Goal: Complete application form: Complete application form

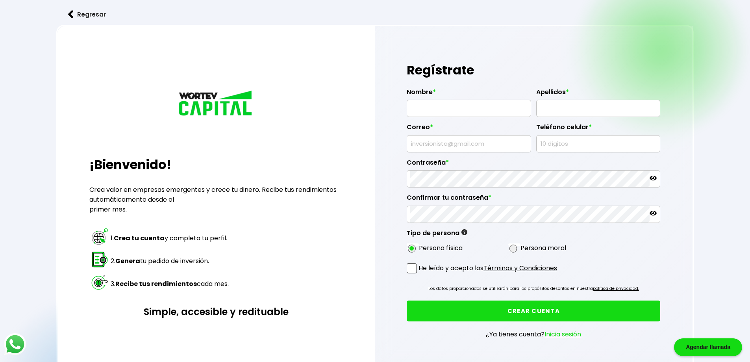
click at [456, 111] on input "text" at bounding box center [468, 108] width 117 height 17
type input "[PERSON_NAME]"
click at [441, 139] on input "text" at bounding box center [468, 143] width 117 height 17
type input "[EMAIL_ADDRESS][DOMAIN_NAME]"
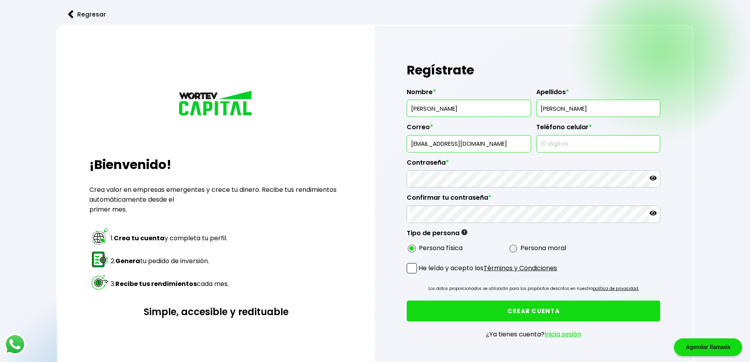
click at [566, 144] on input "text" at bounding box center [598, 143] width 117 height 17
type input "2223247027"
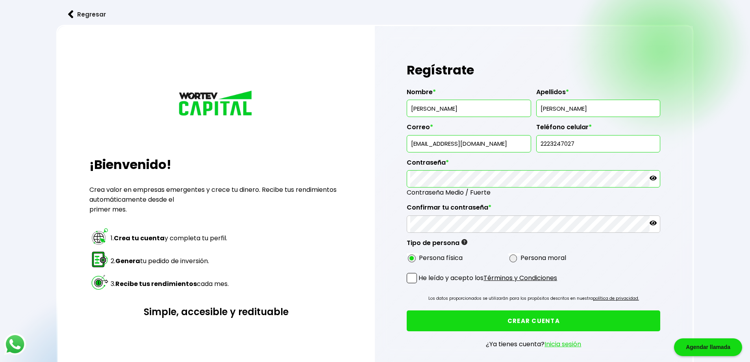
click at [654, 178] on icon at bounding box center [653, 178] width 7 height 5
click at [651, 222] on icon at bounding box center [653, 223] width 7 height 5
click at [409, 279] on span at bounding box center [412, 278] width 10 height 10
click at [420, 284] on input "He leído y acepto los Términos y Condiciones" at bounding box center [420, 284] width 0 height 0
click at [526, 319] on button "CREAR CUENTA" at bounding box center [534, 320] width 254 height 21
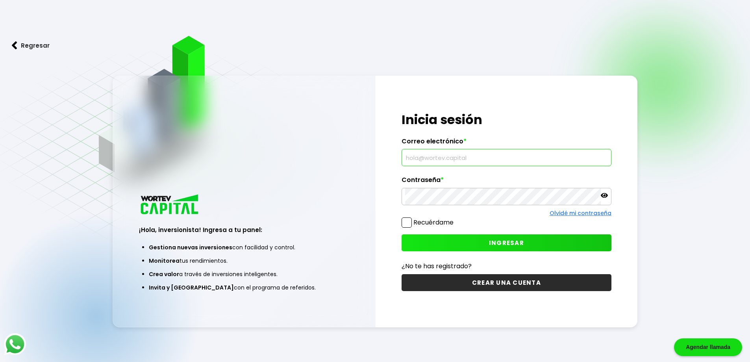
click at [441, 156] on input "text" at bounding box center [506, 157] width 203 height 17
type input "[EMAIL_ADDRESS][DOMAIN_NAME]"
click at [602, 194] on icon at bounding box center [604, 195] width 7 height 5
click at [404, 225] on span at bounding box center [407, 222] width 10 height 10
click at [455, 219] on input "Recuérdame" at bounding box center [455, 219] width 0 height 0
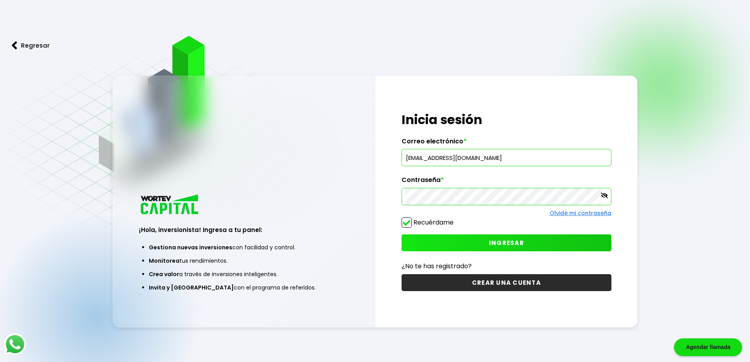
click at [476, 245] on button "INGRESAR" at bounding box center [507, 242] width 210 height 17
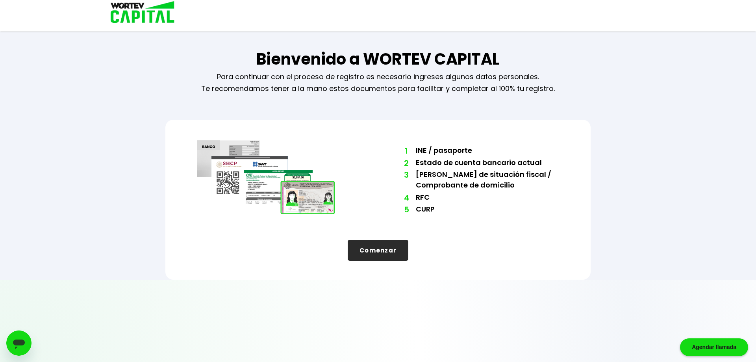
click at [389, 245] on button "Comenzar" at bounding box center [378, 250] width 61 height 21
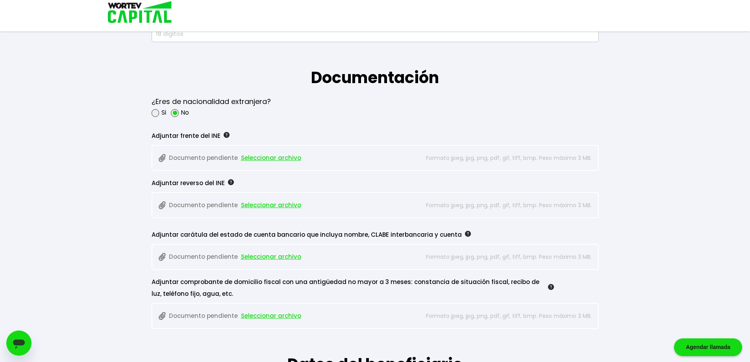
scroll to position [630, 0]
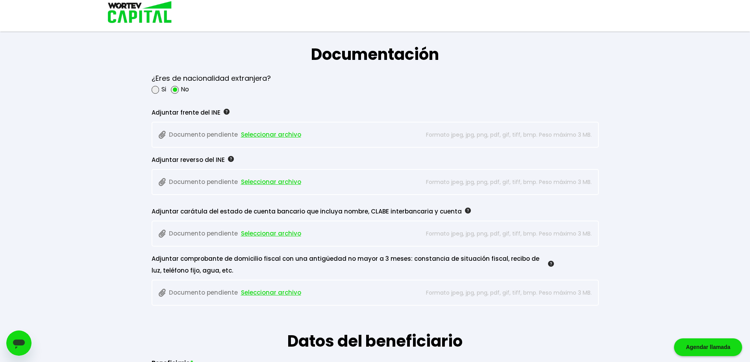
click at [260, 134] on span "Seleccionar archivo" at bounding box center [271, 135] width 60 height 12
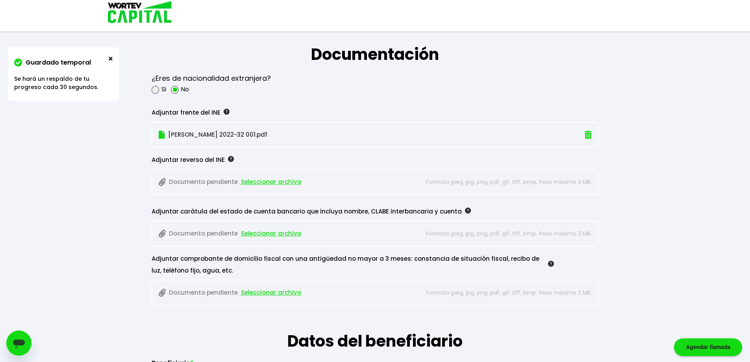
click at [227, 133] on p "INE FANY 2022-32 001.pdf" at bounding box center [341, 135] width 365 height 12
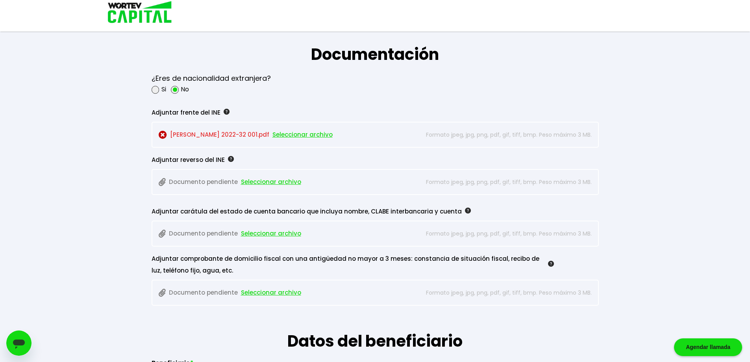
click at [282, 134] on span "Seleccionar archivo" at bounding box center [302, 135] width 60 height 12
click at [278, 182] on span "Seleccionar archivo" at bounding box center [271, 182] width 60 height 12
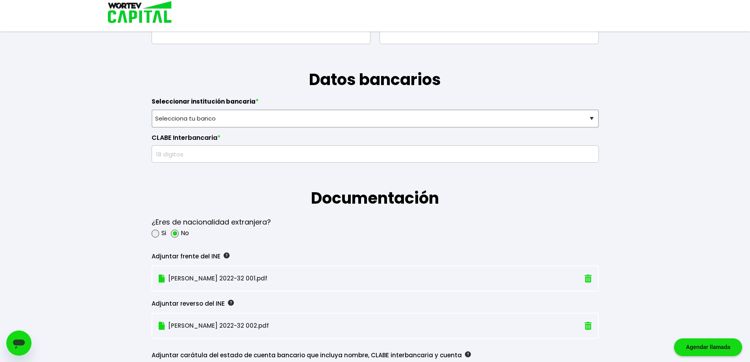
scroll to position [473, 0]
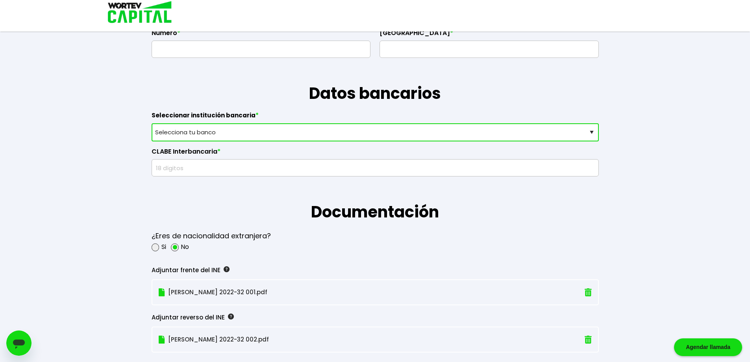
click at [217, 136] on select "Selecciona tu banco ABC Capital Actinver Afirme Albo ASP Banamex Banbajio Banco…" at bounding box center [375, 132] width 447 height 18
click at [188, 132] on select "Selecciona tu banco ABC Capital Actinver Afirme Albo ASP Banamex Banbajio Banco…" at bounding box center [375, 132] width 447 height 18
select select "Klar Alternativos"
click at [152, 123] on select "Selecciona tu banco ABC Capital Actinver Afirme Albo ASP Banamex Banbajio Banco…" at bounding box center [375, 132] width 447 height 18
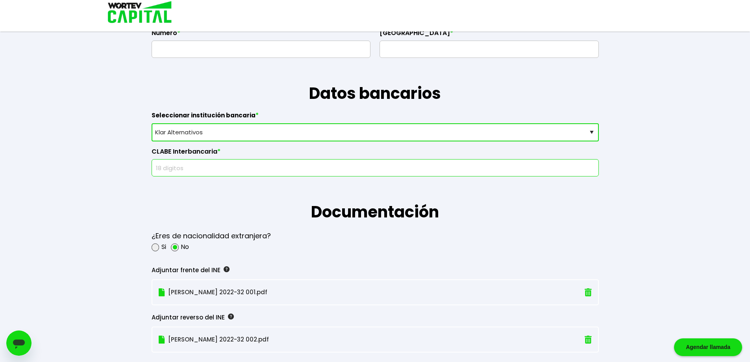
click at [204, 169] on input "text" at bounding box center [375, 167] width 440 height 17
click at [198, 172] on input "text" at bounding box center [375, 167] width 440 height 17
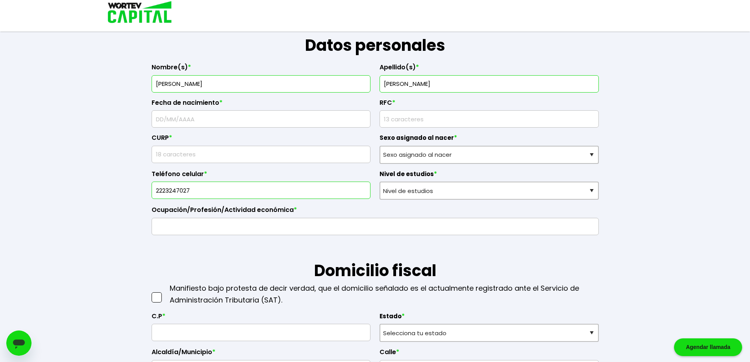
scroll to position [0, 0]
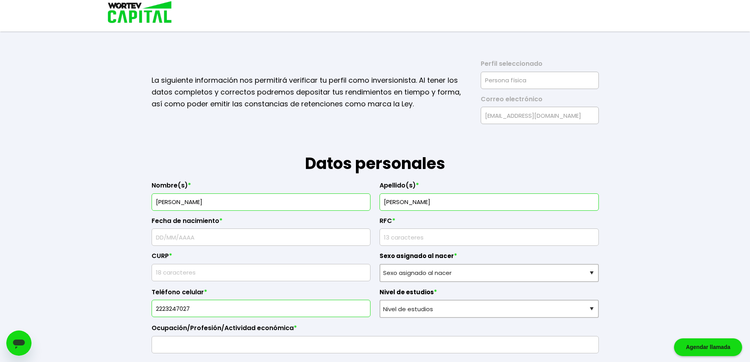
type input "661610005867794846"
click at [227, 240] on input "text" at bounding box center [261, 237] width 212 height 17
type input "07/10/1987"
click at [410, 235] on input "rfc" at bounding box center [489, 237] width 212 height 17
type input "FOSS8710072R2"
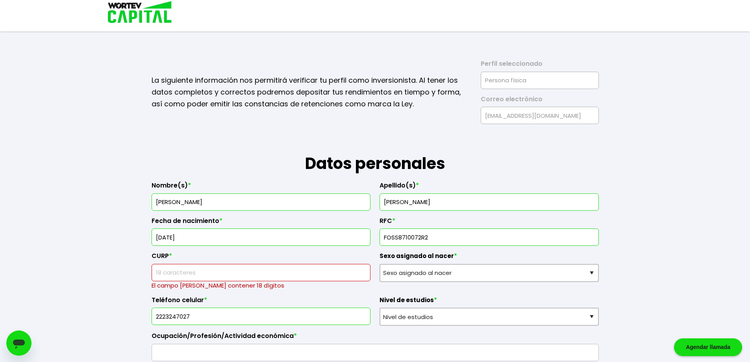
drag, startPoint x: 449, startPoint y: 235, endPoint x: 256, endPoint y: 234, distance: 192.9
click at [256, 234] on div "Nombre(s) * STEPHANIE Apellido(s) * FLORES SANTILLAN Fecha de nacimiento * 07/1…" at bounding box center [375, 268] width 447 height 186
click at [183, 271] on input "text" at bounding box center [261, 272] width 212 height 17
paste input "FOSS8710072R2"
click at [464, 232] on input "rfc" at bounding box center [489, 237] width 212 height 17
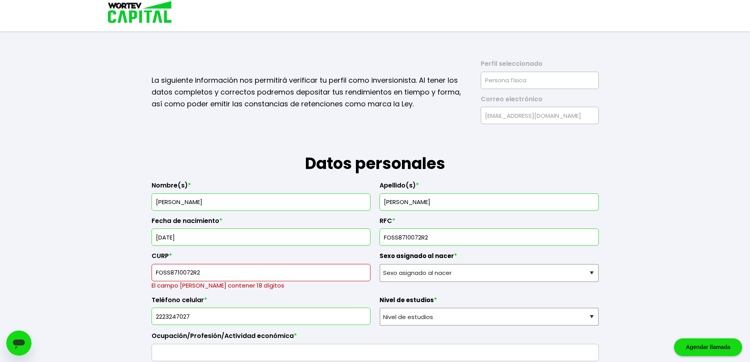
drag, startPoint x: 246, startPoint y: 269, endPoint x: 119, endPoint y: 269, distance: 128.0
paste input "MPLLNT07"
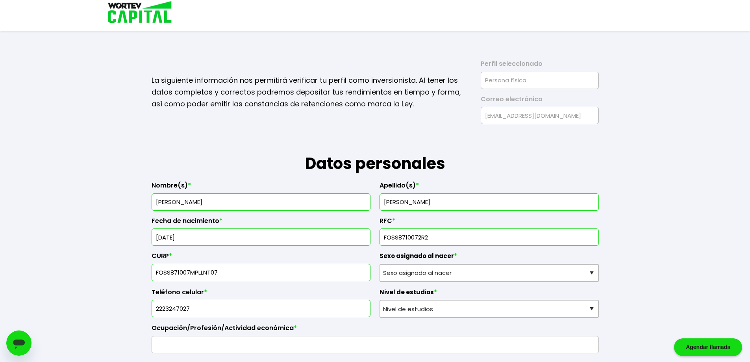
type input "FOSS871007MPLLNT07"
click at [452, 271] on select "Sexo asignado al nacer Hombre Mujer Prefiero no contestar" at bounding box center [489, 273] width 219 height 18
select select "Mujer"
click at [380, 264] on select "Sexo asignado al nacer Hombre Mujer Prefiero no contestar" at bounding box center [489, 273] width 219 height 18
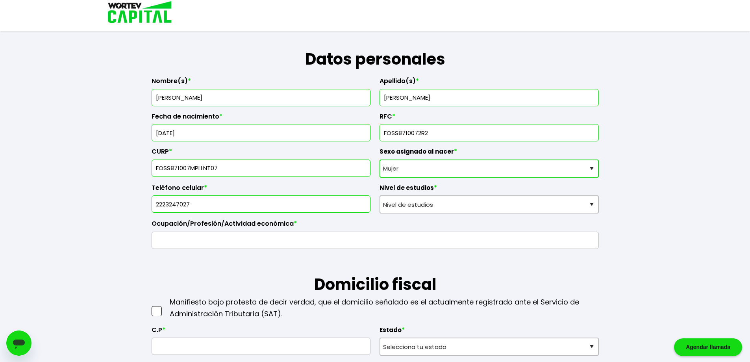
scroll to position [118, 0]
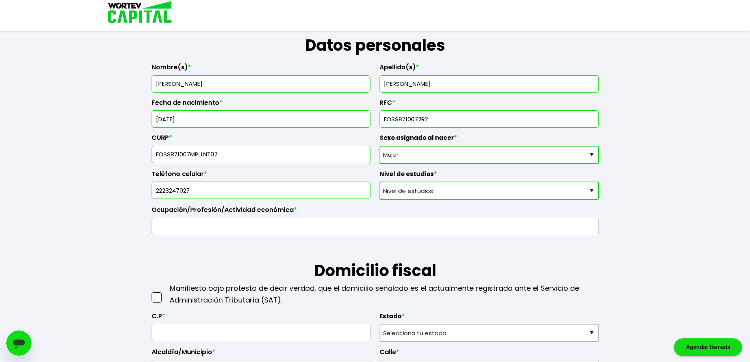
click at [421, 191] on select "Nivel de estudios Primaria Secundaria Bachillerato Licenciatura Posgrado" at bounding box center [489, 191] width 219 height 18
select select "Licenciatura"
click at [380, 182] on select "Nivel de estudios Primaria Secundaria Bachillerato Licenciatura Posgrado" at bounding box center [489, 191] width 219 height 18
click at [244, 229] on input "text" at bounding box center [375, 226] width 440 height 17
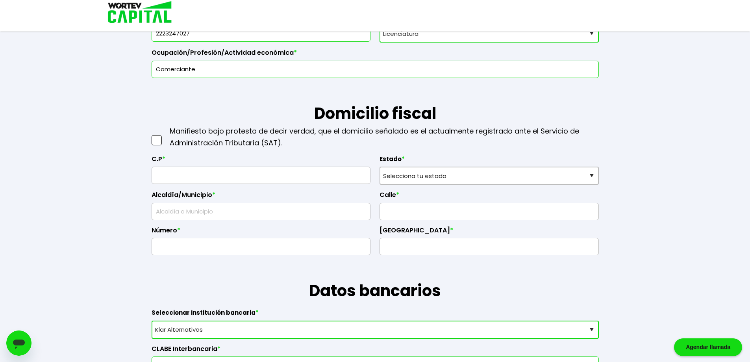
scroll to position [276, 0]
type input "Comerciante"
click at [160, 141] on span at bounding box center [157, 140] width 10 height 10
click at [165, 136] on input "checkbox" at bounding box center [165, 136] width 0 height 0
click at [176, 180] on input "text" at bounding box center [261, 175] width 212 height 17
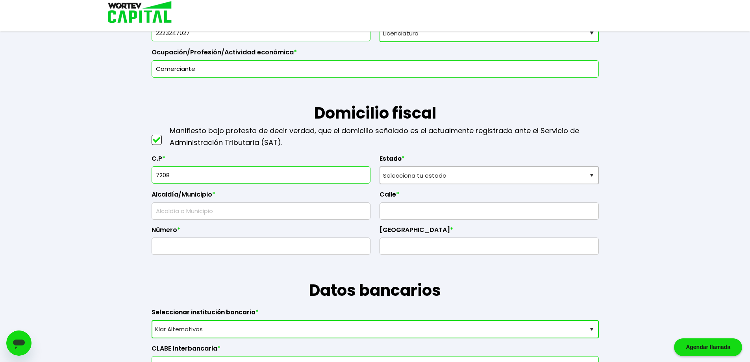
type input "72080"
select select "PU"
type input "Puebla"
type input "Morelos"
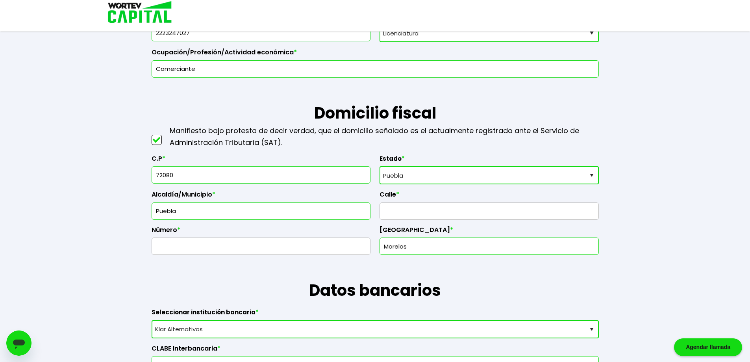
type input "72080"
click at [324, 206] on input "Puebla" at bounding box center [261, 211] width 212 height 17
click at [434, 214] on input "text" at bounding box center [489, 211] width 212 height 17
type input "Cerrada 22 Poniente"
click at [321, 246] on input "text" at bounding box center [261, 246] width 212 height 17
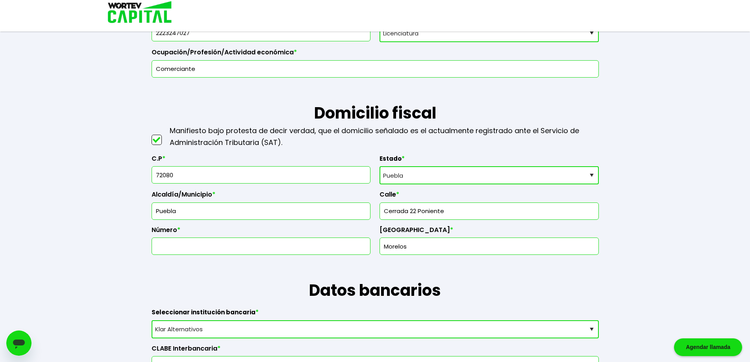
type input "2"
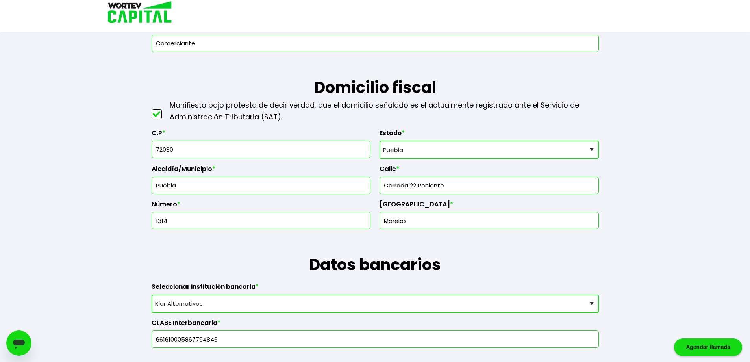
scroll to position [315, 0]
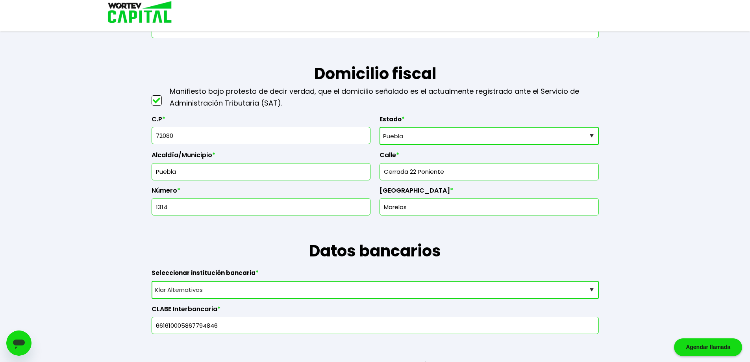
type input "1314"
click at [416, 206] on input "Morelos" at bounding box center [489, 206] width 212 height 17
drag, startPoint x: 444, startPoint y: 202, endPoint x: 226, endPoint y: 194, distance: 218.3
click at [228, 194] on div "C.P * 72080 Estado * Selecciona tu estado Aguascalientes Baja California Baja C…" at bounding box center [375, 162] width 447 height 107
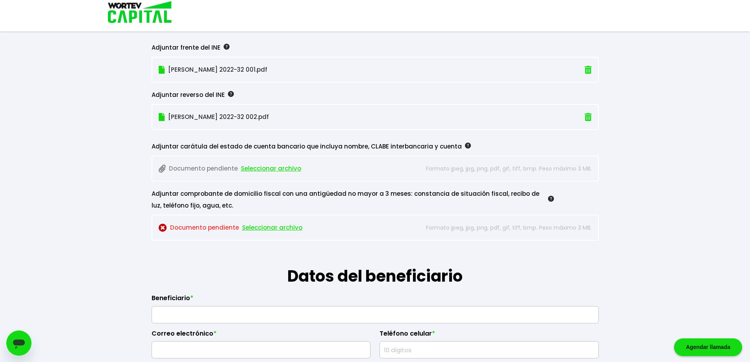
scroll to position [709, 0]
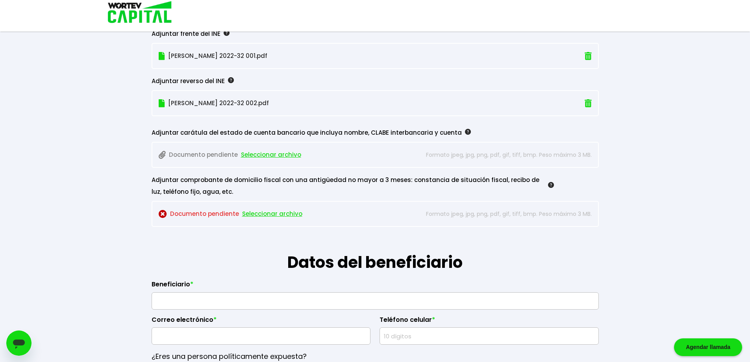
type input "Lazaro Cardenas"
click at [258, 215] on span "Seleccionar archivo" at bounding box center [272, 214] width 60 height 12
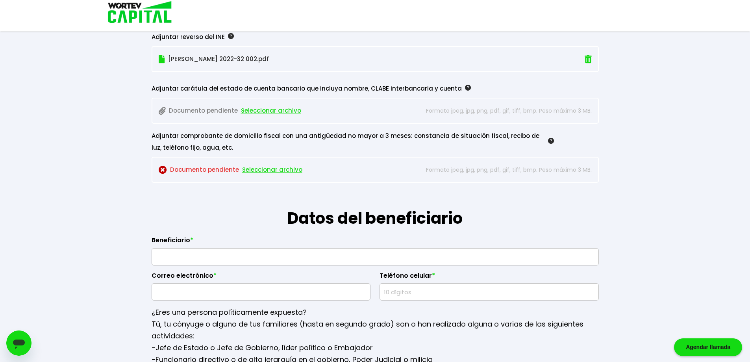
scroll to position [866, 0]
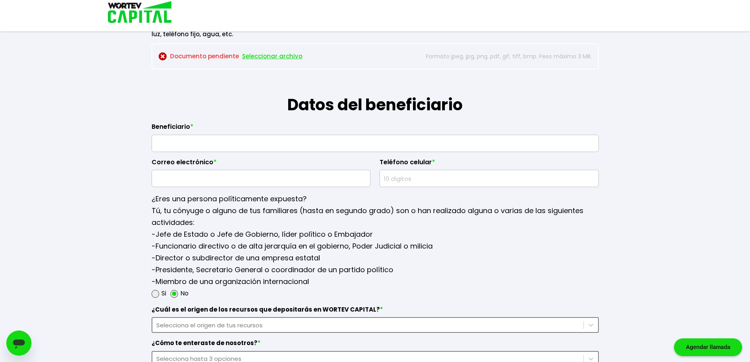
click at [195, 144] on input "text" at bounding box center [375, 143] width 440 height 17
type input "ANGEL FLORES SALAZAR"
click at [422, 177] on input "text" at bounding box center [489, 178] width 212 height 17
type input "2223320162"
click at [223, 176] on input "text" at bounding box center [261, 178] width 212 height 17
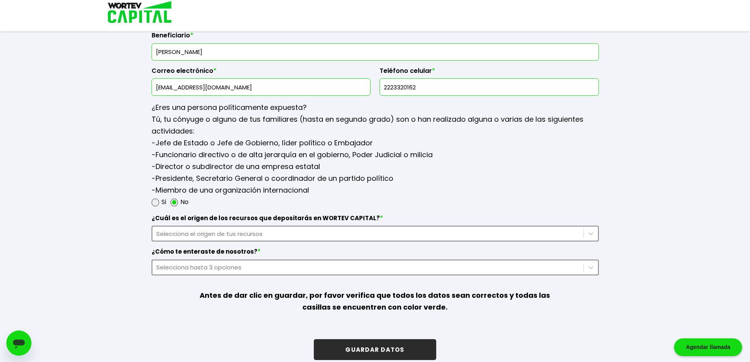
scroll to position [968, 0]
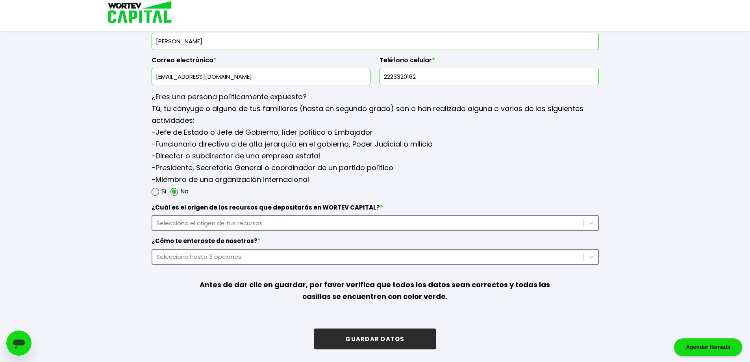
type input "angelfs2064@gmail.com"
click at [245, 224] on div "Selecciona el origen de tus recursos" at bounding box center [367, 223] width 423 height 9
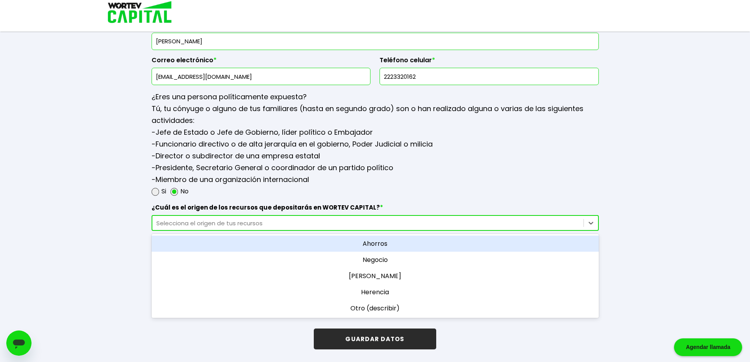
click at [390, 244] on div "Ahorros" at bounding box center [375, 243] width 447 height 16
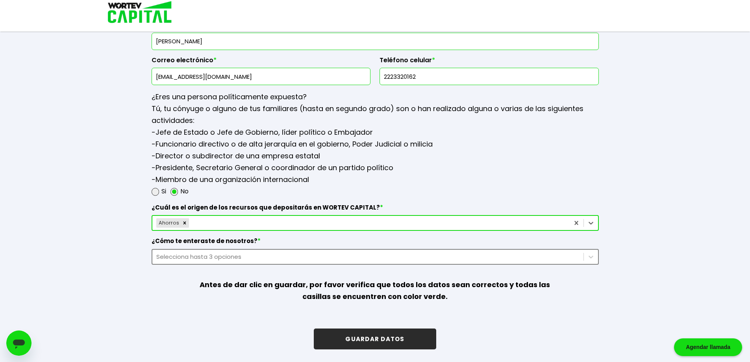
click at [234, 256] on div "Selecciona hasta 3 opciones" at bounding box center [367, 256] width 423 height 9
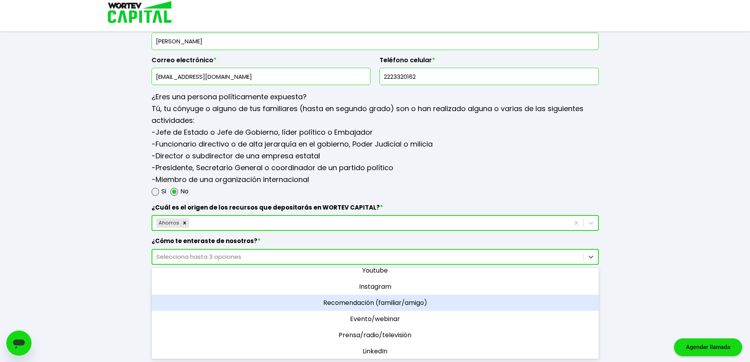
scroll to position [0, 0]
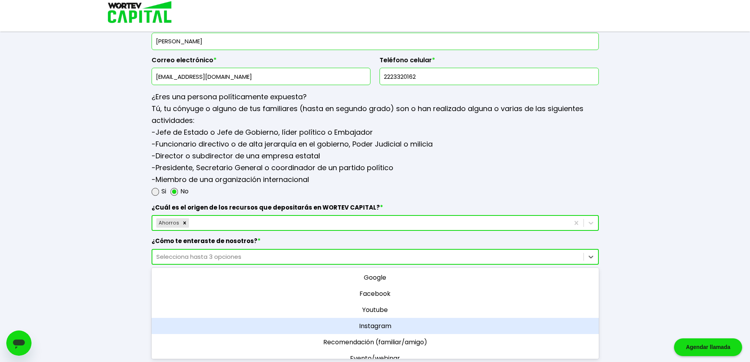
drag, startPoint x: 375, startPoint y: 326, endPoint x: 389, endPoint y: 316, distance: 17.4
click at [374, 326] on div "Instagram" at bounding box center [375, 326] width 447 height 16
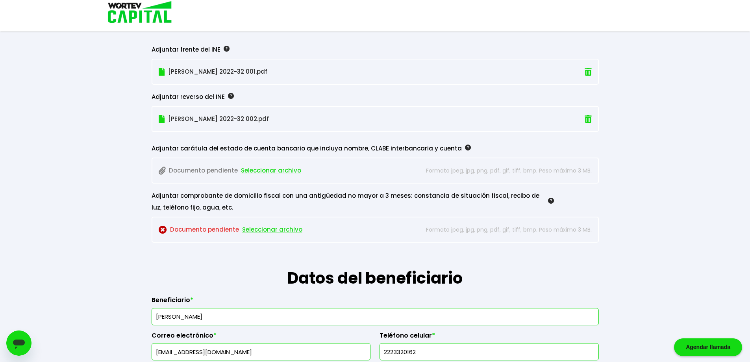
scroll to position [693, 0]
drag, startPoint x: 457, startPoint y: 82, endPoint x: 453, endPoint y: 76, distance: 6.9
click at [457, 82] on div "INE FANY 2022-32 001.pdf" at bounding box center [375, 72] width 447 height 26
click at [262, 172] on span "Seleccionar archivo" at bounding box center [271, 171] width 60 height 12
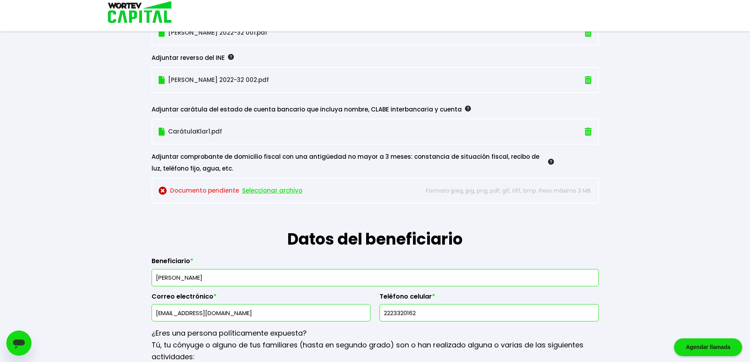
click at [282, 189] on span "Seleccionar archivo" at bounding box center [272, 191] width 60 height 12
click at [587, 193] on img at bounding box center [588, 191] width 7 height 8
click at [271, 191] on span "Seleccionar archivo" at bounding box center [271, 191] width 60 height 12
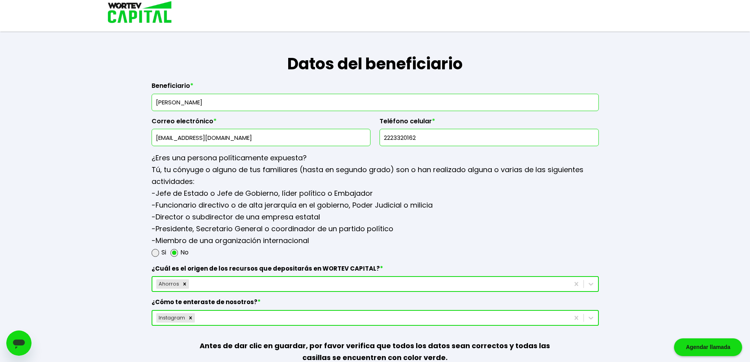
scroll to position [968, 0]
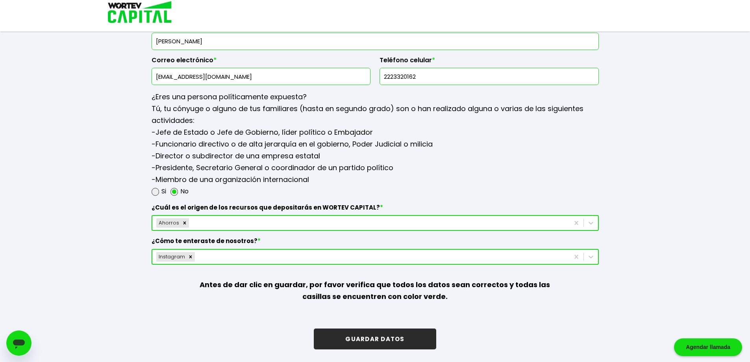
click at [380, 341] on button "GUARDAR DATOS" at bounding box center [375, 338] width 122 height 21
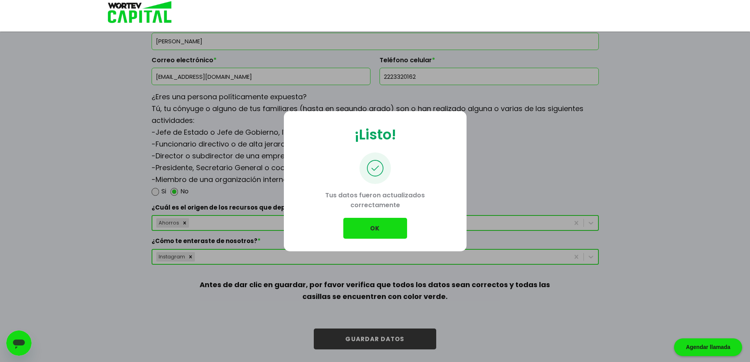
click at [365, 230] on button "OK" at bounding box center [375, 228] width 64 height 21
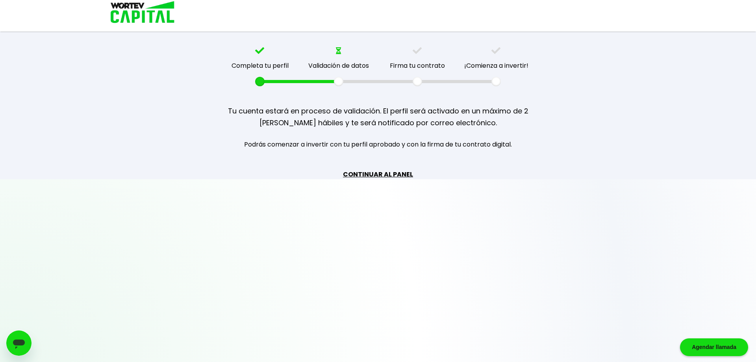
click at [398, 174] on link "CONTINUAR AL PANEL" at bounding box center [378, 174] width 70 height 10
